Goal: Task Accomplishment & Management: Complete application form

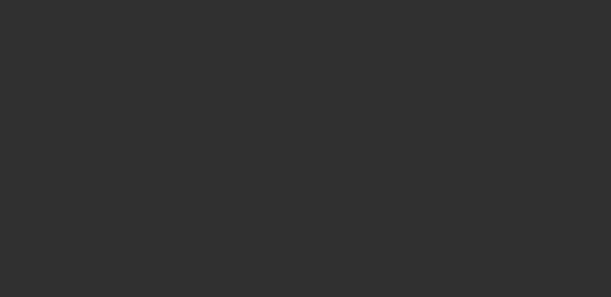
click at [392, 130] on div at bounding box center [305, 148] width 611 height 297
